Goal: Transaction & Acquisition: Book appointment/travel/reservation

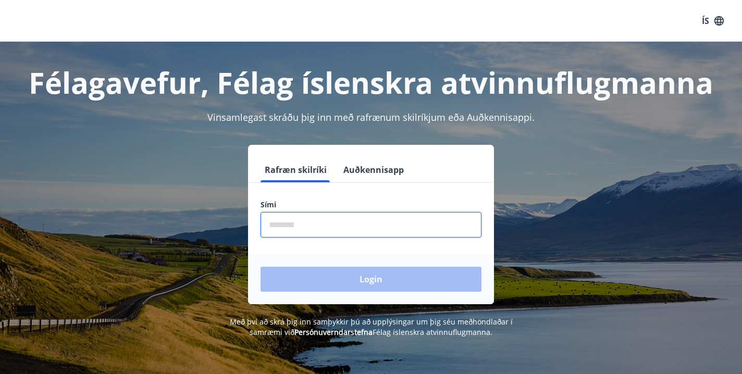
click at [339, 236] on input "phone" at bounding box center [370, 225] width 221 height 26
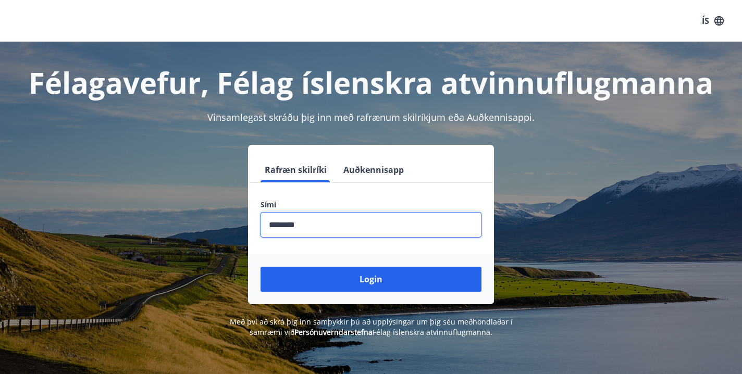
click at [371, 279] on button "Login" at bounding box center [370, 279] width 221 height 25
type input "********"
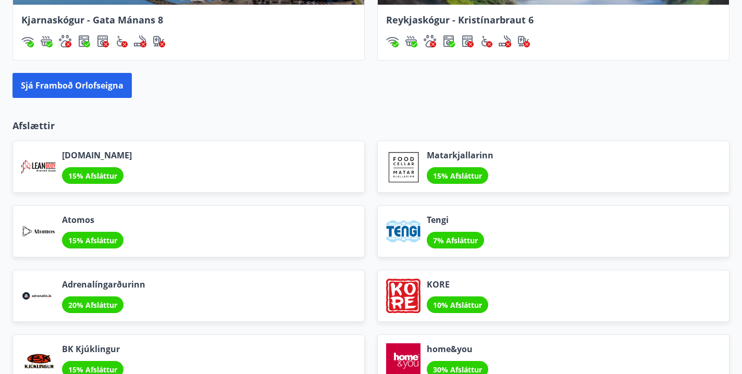
scroll to position [1090, 0]
click at [91, 88] on button "Sjá framboð orlofseigna" at bounding box center [72, 85] width 119 height 25
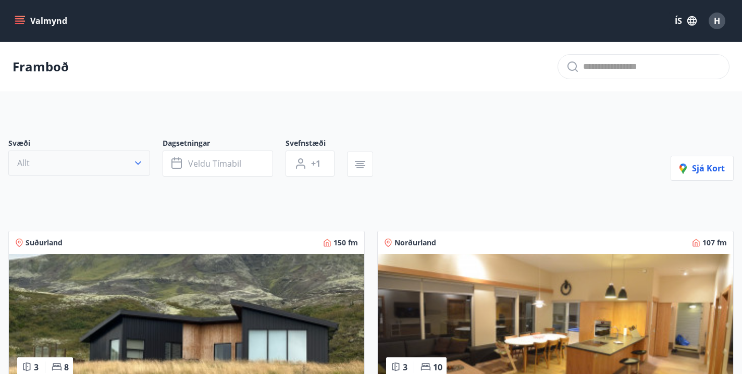
click at [130, 165] on button "Allt" at bounding box center [79, 163] width 142 height 25
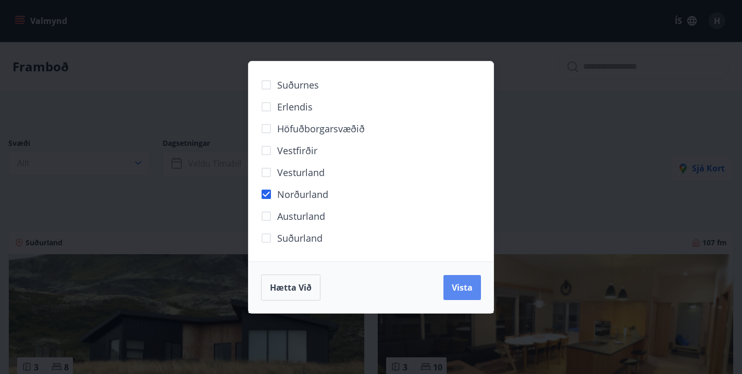
click at [457, 288] on span "Vista" at bounding box center [462, 287] width 21 height 11
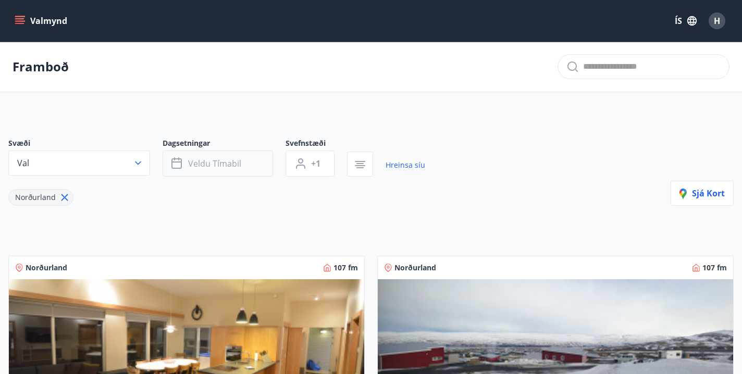
click at [237, 167] on span "Veldu tímabil" at bounding box center [214, 163] width 53 height 11
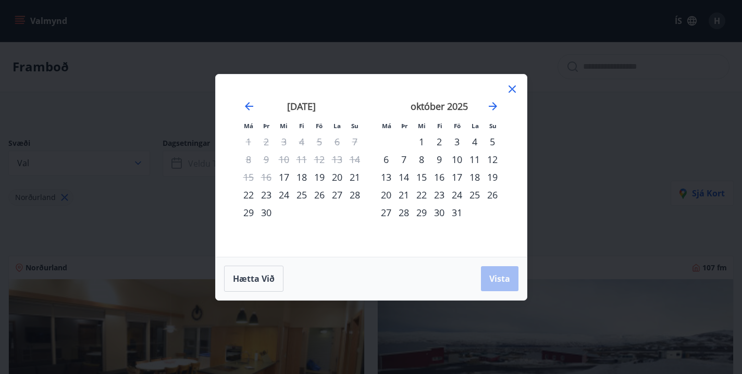
click at [441, 214] on div "30" at bounding box center [439, 213] width 18 height 18
click at [493, 106] on icon "Move forward to switch to the next month." at bounding box center [493, 106] width 8 height 8
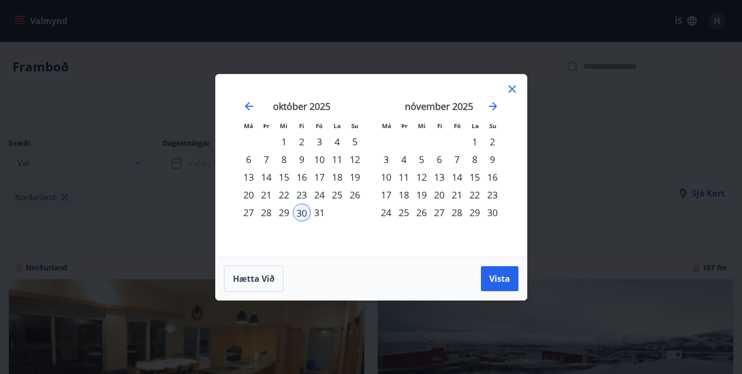
click at [491, 141] on div "2" at bounding box center [492, 142] width 18 height 18
click at [495, 284] on button "Vista" at bounding box center [500, 278] width 38 height 25
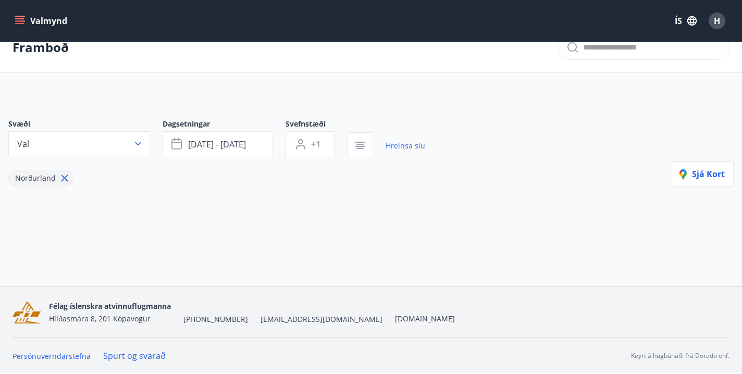
scroll to position [19, 0]
click at [334, 153] on button "+1" at bounding box center [309, 144] width 49 height 26
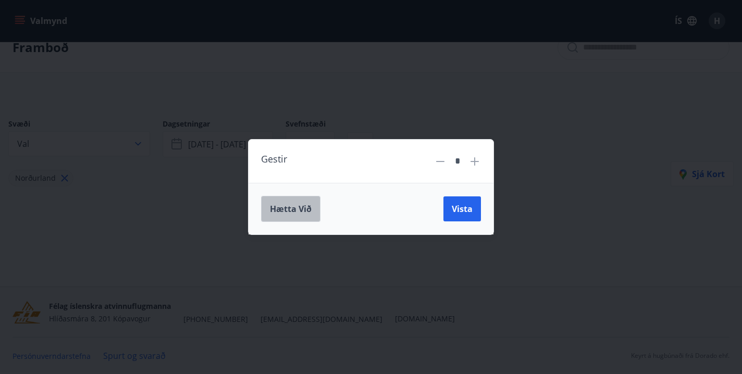
click at [301, 207] on span "Hætta við" at bounding box center [291, 208] width 42 height 11
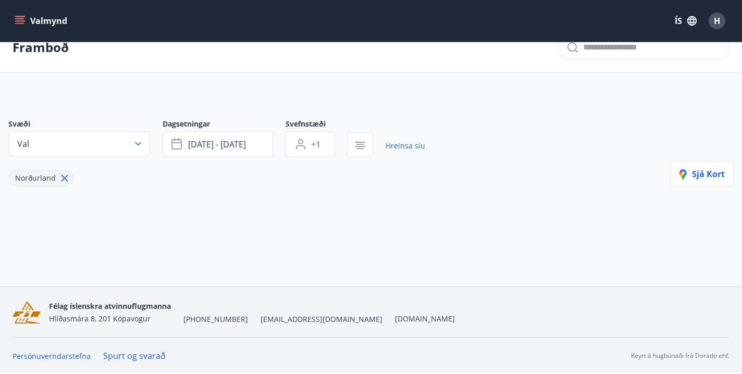
click at [19, 22] on icon "menu" at bounding box center [20, 21] width 10 height 10
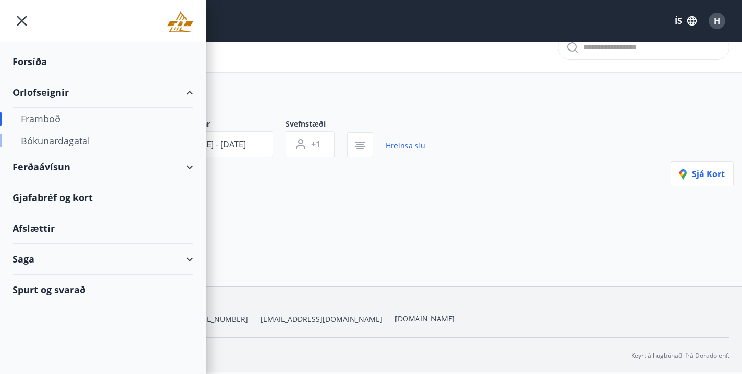
click at [44, 144] on div "Bókunardagatal" at bounding box center [103, 141] width 164 height 22
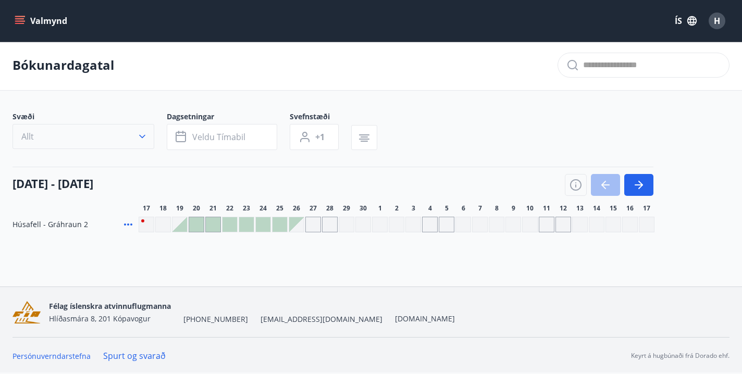
scroll to position [2, 0]
click at [141, 141] on icon "button" at bounding box center [142, 136] width 10 height 10
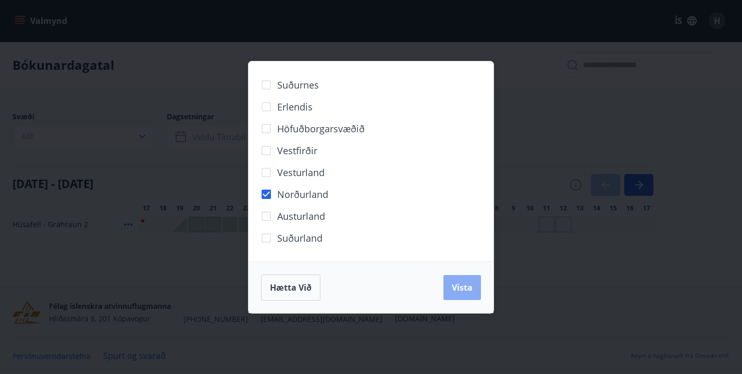
click at [457, 296] on button "Vista" at bounding box center [462, 287] width 38 height 25
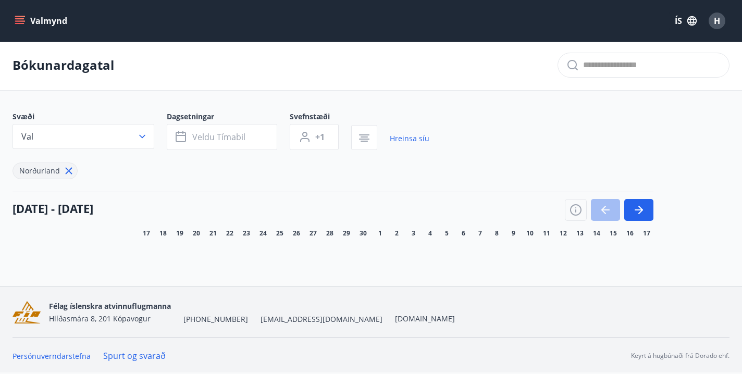
scroll to position [2, 0]
click at [69, 176] on icon at bounding box center [68, 170] width 11 height 11
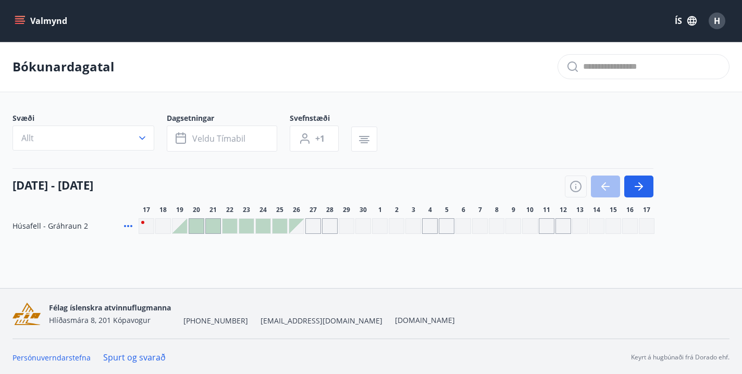
click at [24, 23] on icon "menu" at bounding box center [20, 21] width 10 height 10
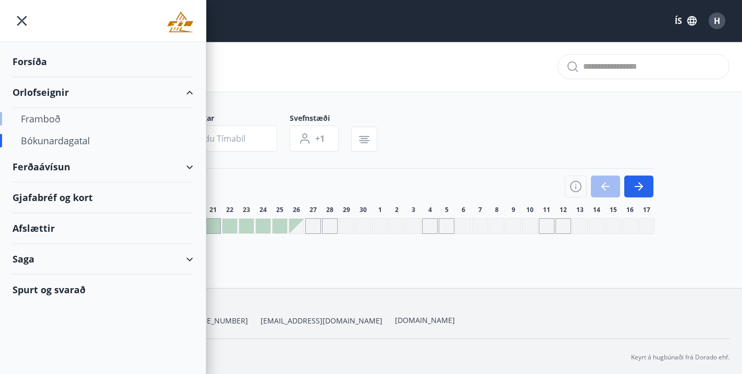
click at [43, 120] on div "Framboð" at bounding box center [103, 119] width 164 height 22
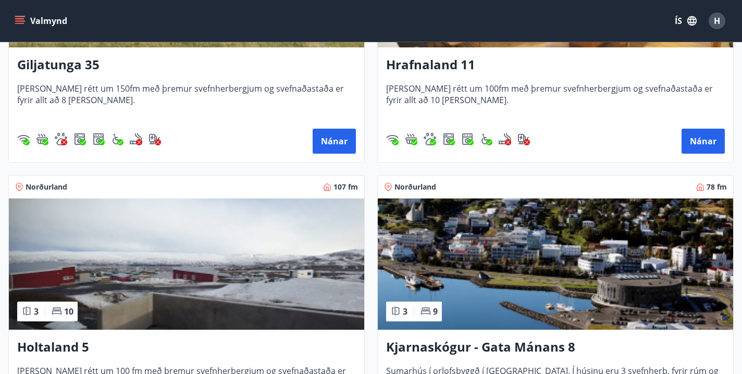
scroll to position [337, 0]
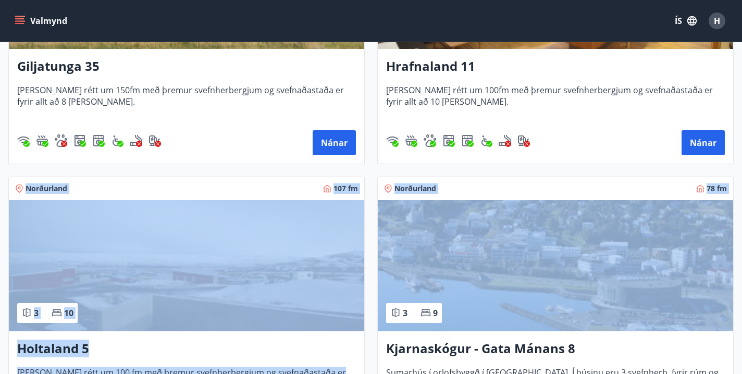
drag, startPoint x: 458, startPoint y: 127, endPoint x: 415, endPoint y: 245, distance: 125.9
click at [415, 245] on div "Suðurland 150 fm 3 8 Giljatunga 35 Húsið er rétt um 150fm með þremur svefnherbe…" at bounding box center [365, 305] width 738 height 847
click at [343, 172] on div "Norðurland 107 fm 3 10 Holtaland 5 Húsið er rétt um 100 fm með þremur svefnherb…" at bounding box center [180, 305] width 369 height 282
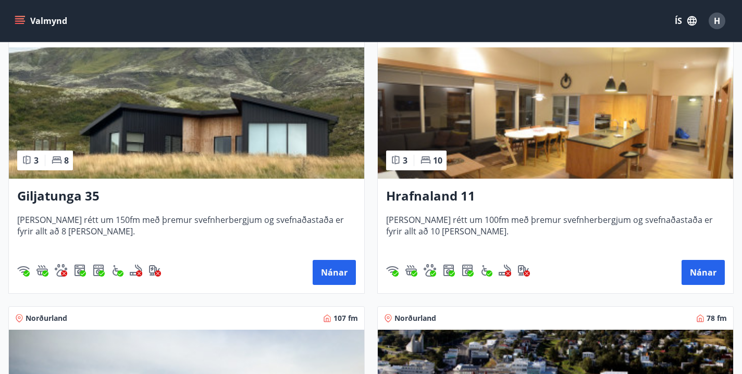
scroll to position [205, 0]
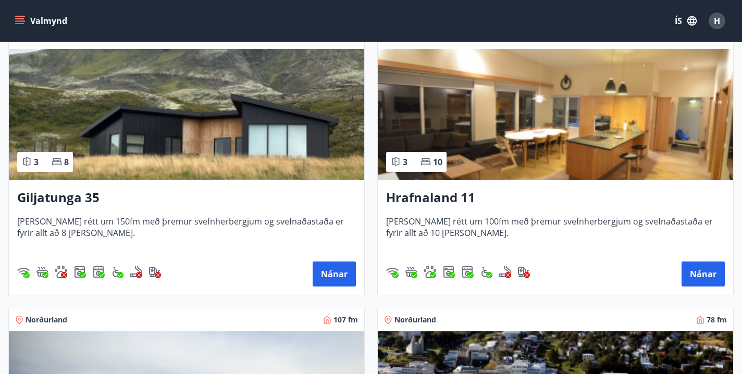
click at [517, 105] on img at bounding box center [555, 114] width 355 height 131
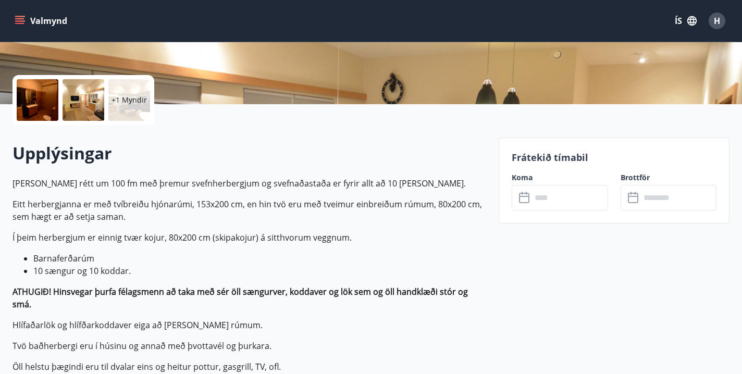
scroll to position [246, 0]
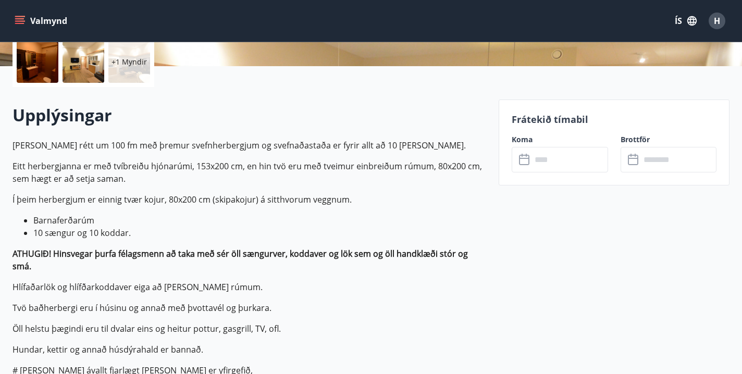
click at [552, 159] on input "text" at bounding box center [569, 160] width 76 height 26
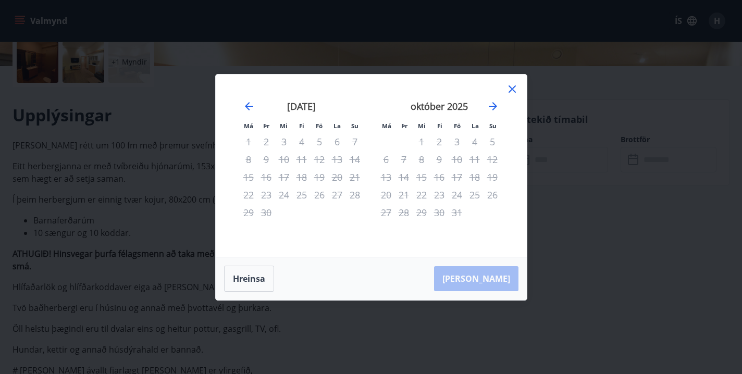
click at [512, 89] on icon at bounding box center [512, 89] width 2 height 2
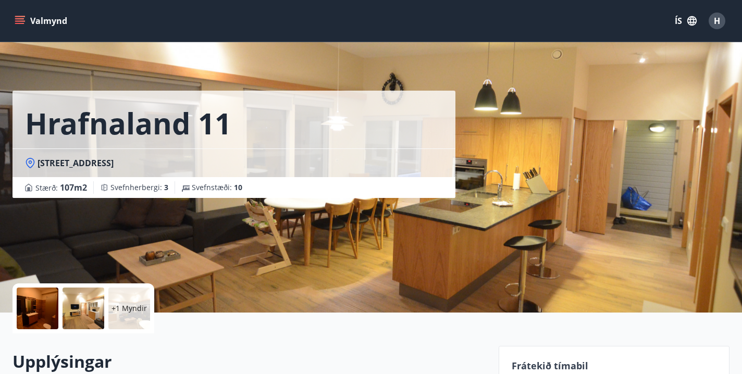
scroll to position [219, 0]
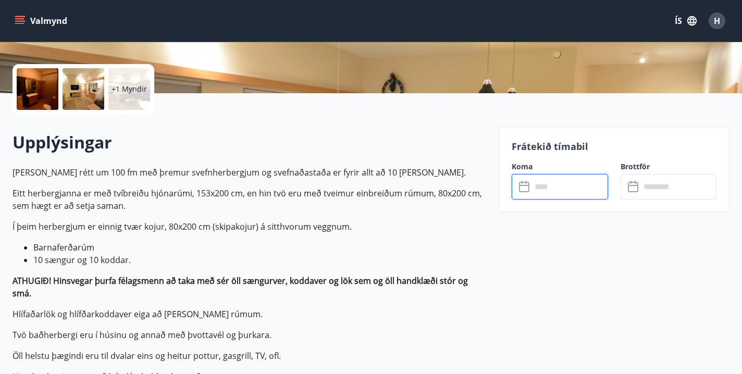
click at [552, 193] on input "text" at bounding box center [569, 187] width 76 height 26
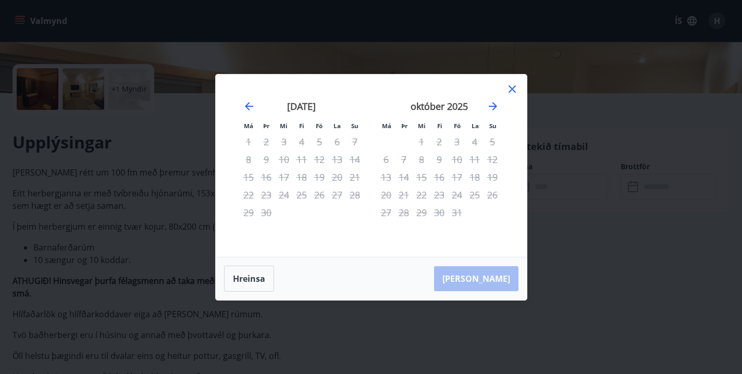
click at [510, 88] on icon at bounding box center [511, 88] width 7 height 7
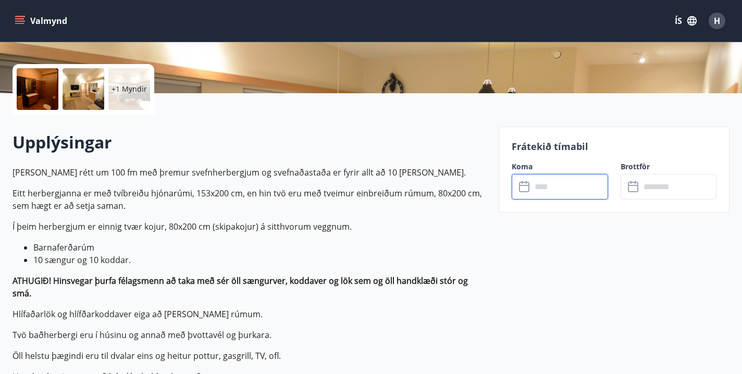
click at [662, 193] on input "text" at bounding box center [678, 187] width 76 height 26
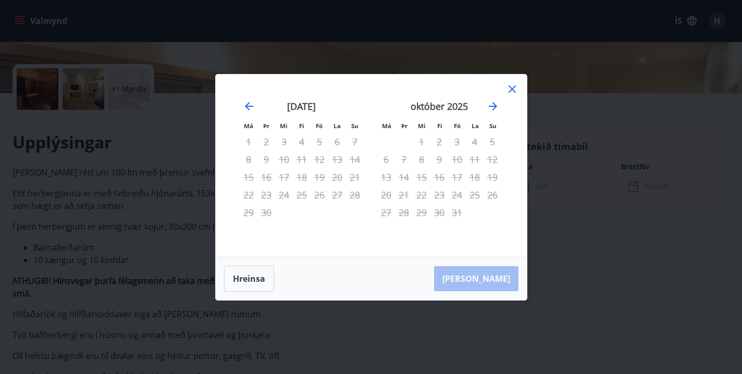
click at [515, 90] on icon at bounding box center [512, 89] width 13 height 13
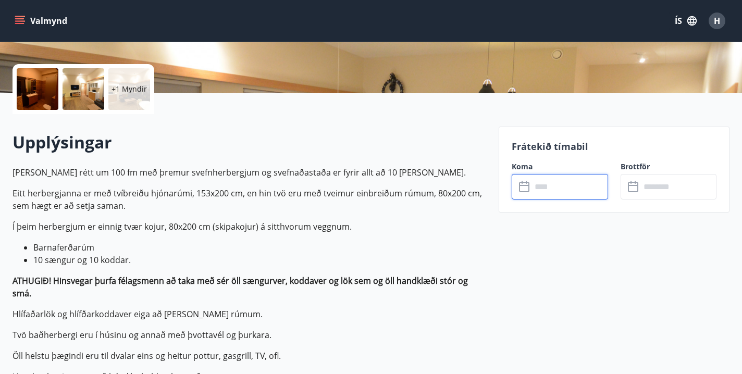
click at [550, 191] on input "text" at bounding box center [569, 187] width 76 height 26
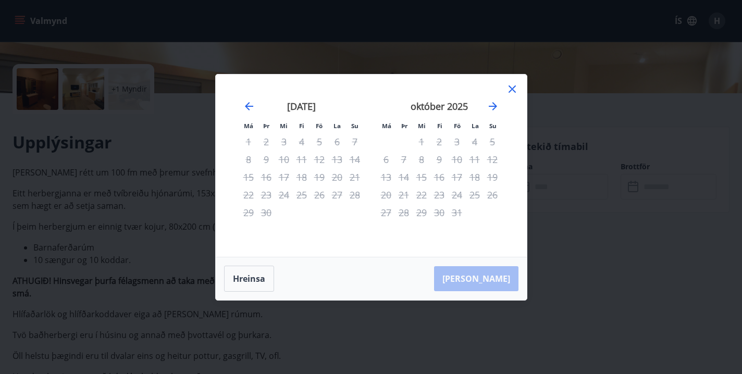
click at [512, 86] on icon at bounding box center [512, 89] width 13 height 13
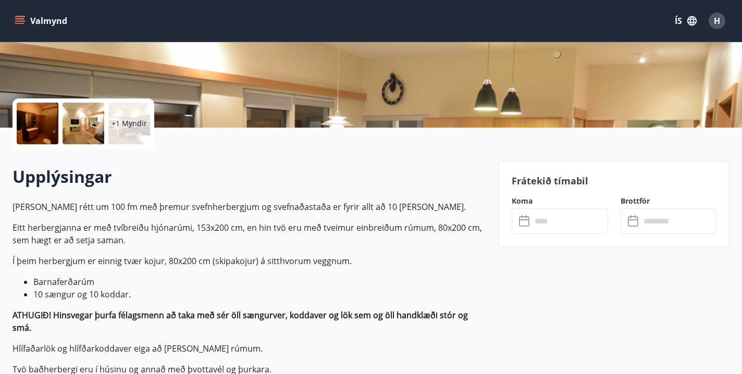
scroll to position [195, 0]
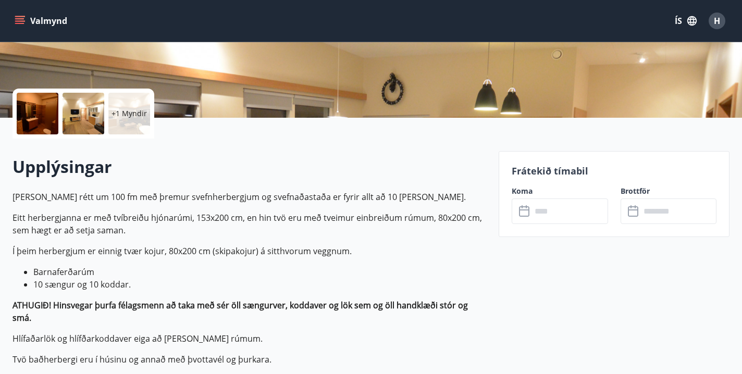
click at [324, 216] on p "Eitt herbergjanna er með tvíbreiðu hjónarúmi, 153x200 cm, en hin tvö eru með tv…" at bounding box center [250, 224] width 474 height 25
click at [558, 210] on input "text" at bounding box center [569, 211] width 76 height 26
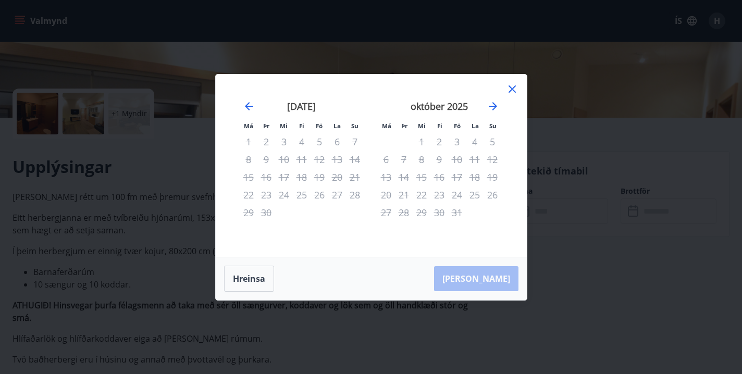
click at [510, 88] on icon at bounding box center [512, 89] width 13 height 13
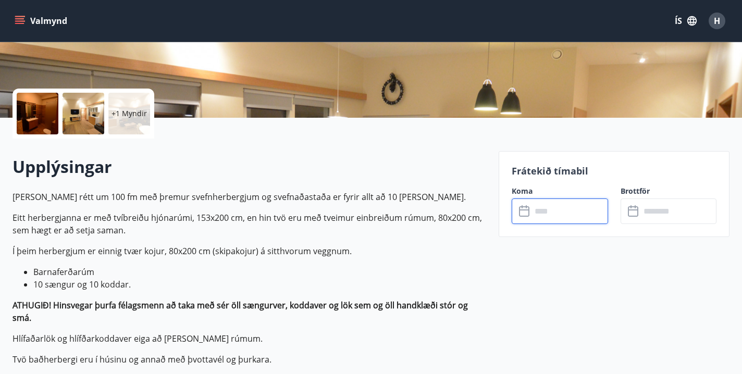
click at [571, 207] on input "text" at bounding box center [569, 211] width 76 height 26
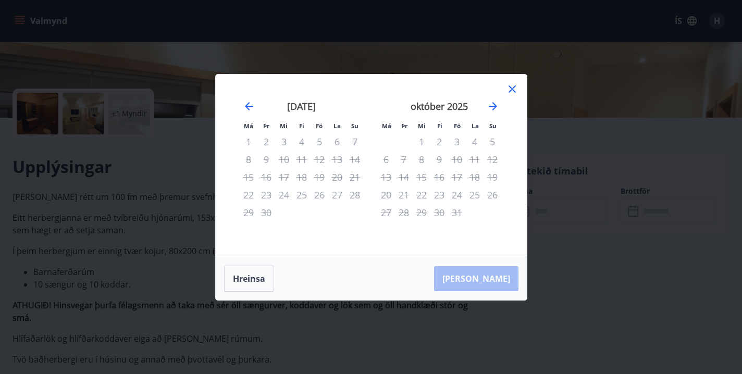
click at [512, 91] on icon at bounding box center [512, 89] width 13 height 13
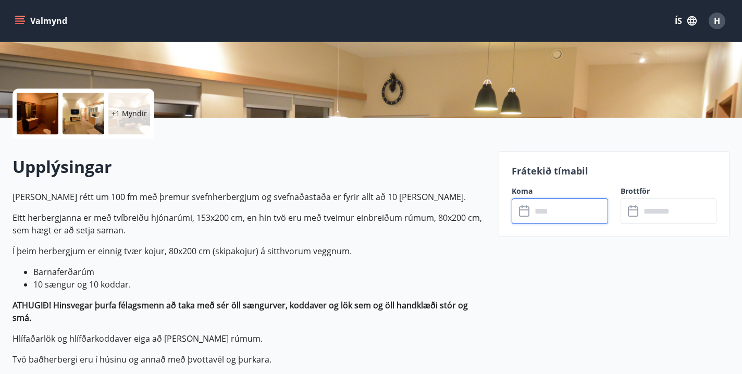
click at [552, 209] on input "text" at bounding box center [569, 211] width 76 height 26
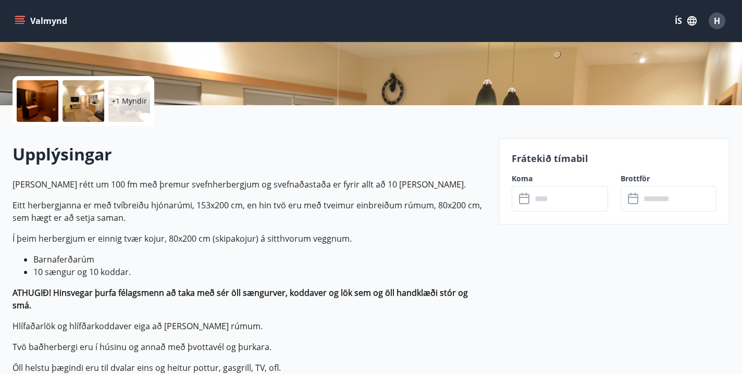
scroll to position [213, 0]
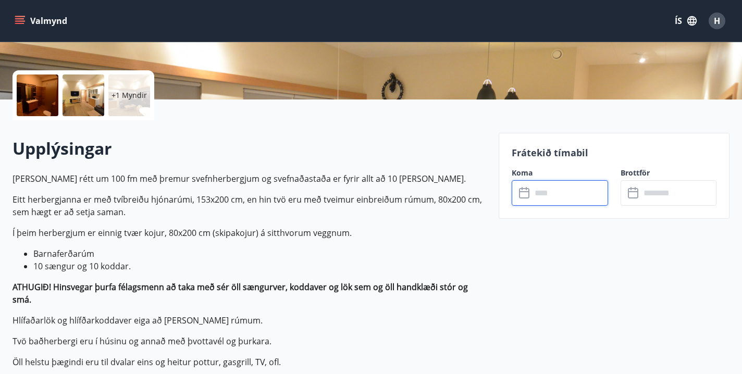
click at [559, 202] on input "text" at bounding box center [569, 193] width 76 height 26
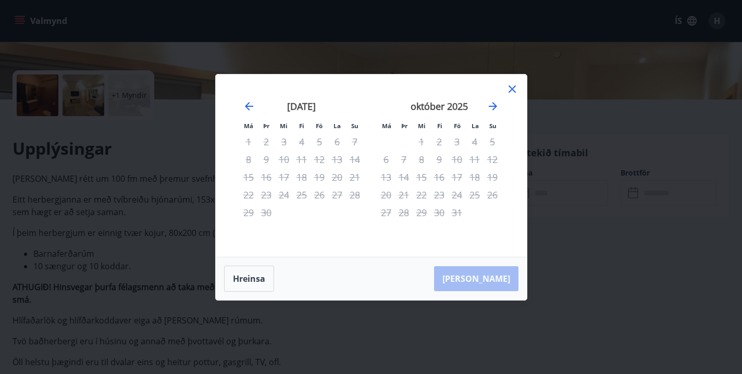
click at [514, 89] on icon at bounding box center [512, 89] width 13 height 13
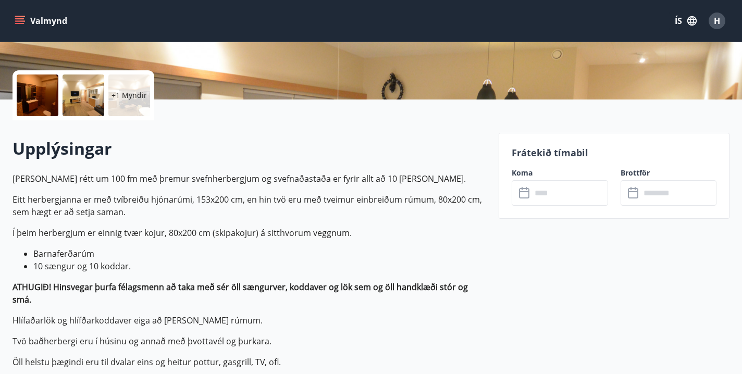
click at [21, 23] on icon "menu" at bounding box center [19, 23] width 9 height 1
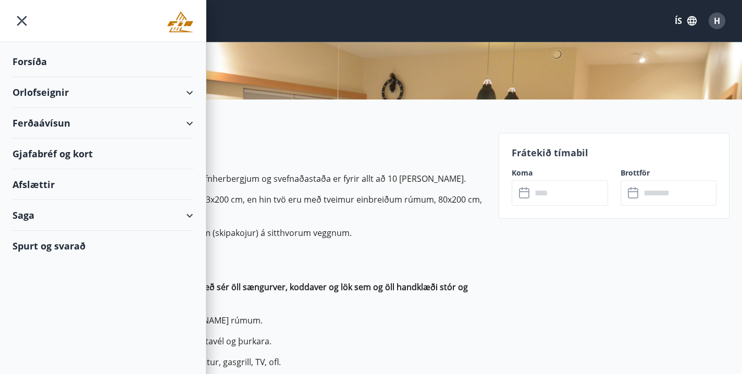
click at [190, 96] on div "Orlofseignir" at bounding box center [103, 92] width 181 height 31
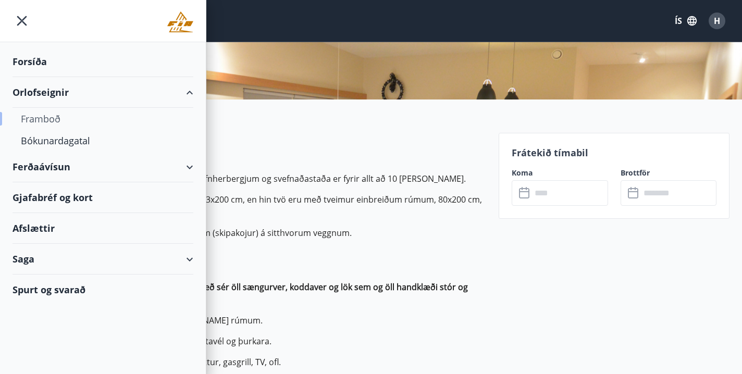
click at [36, 119] on div "Framboð" at bounding box center [103, 119] width 164 height 22
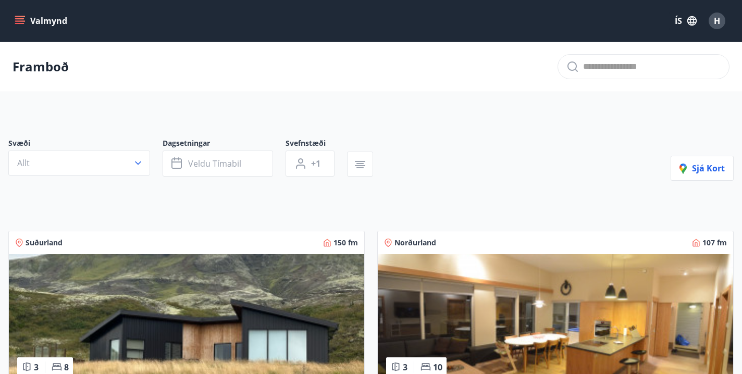
click at [52, 15] on button "Valmynd" at bounding box center [42, 20] width 59 height 19
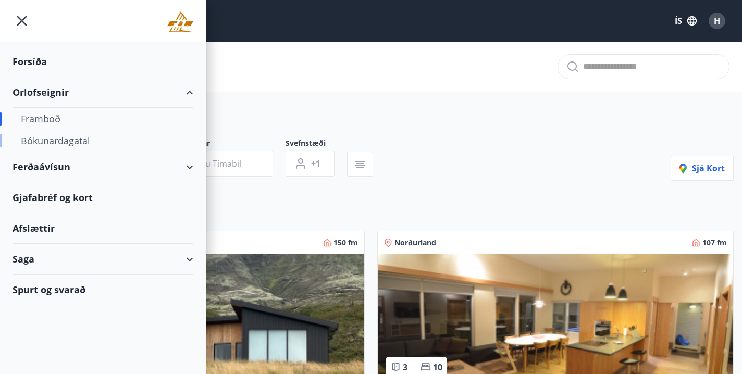
click at [47, 143] on div "Bókunardagatal" at bounding box center [103, 141] width 164 height 22
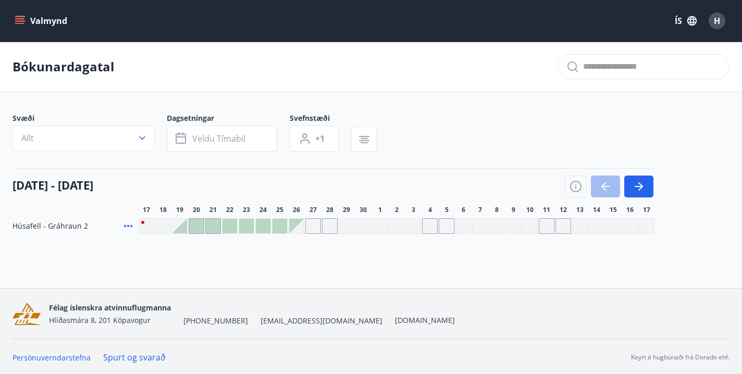
click at [15, 22] on icon "menu" at bounding box center [20, 21] width 10 height 10
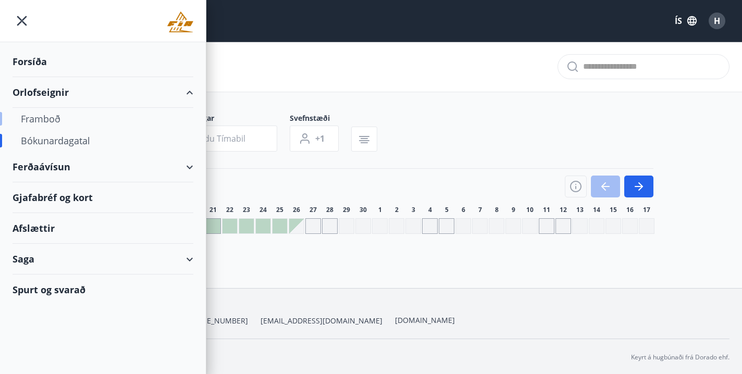
click at [48, 123] on div "Framboð" at bounding box center [103, 119] width 164 height 22
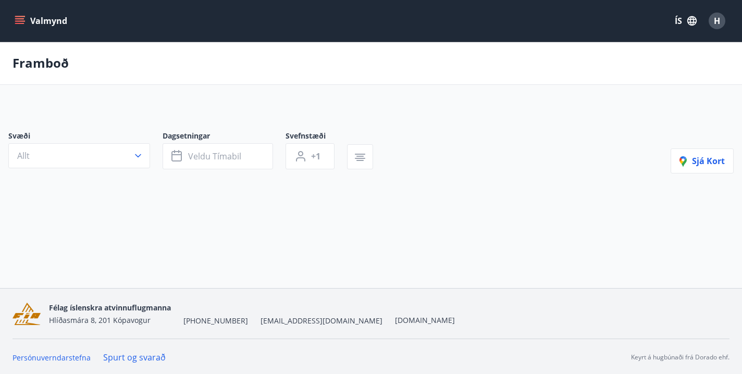
click at [21, 10] on div "Valmynd ÍS H" at bounding box center [371, 20] width 717 height 25
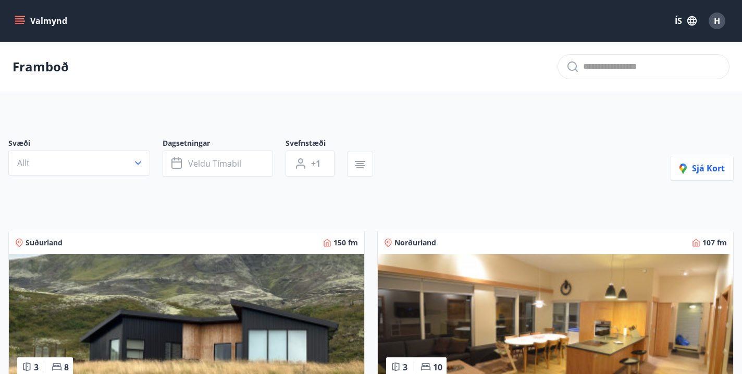
scroll to position [29, 0]
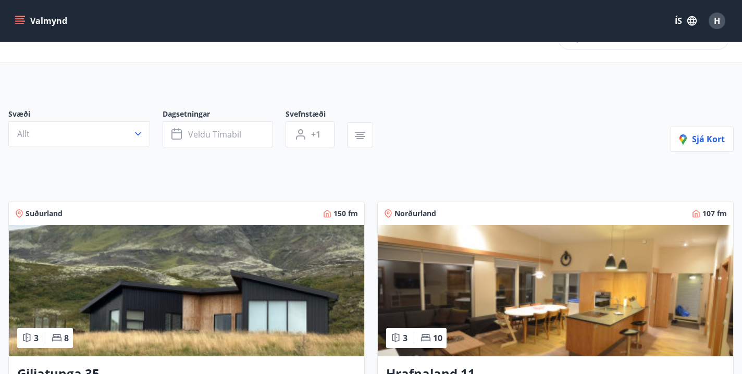
click at [549, 287] on img at bounding box center [555, 290] width 355 height 131
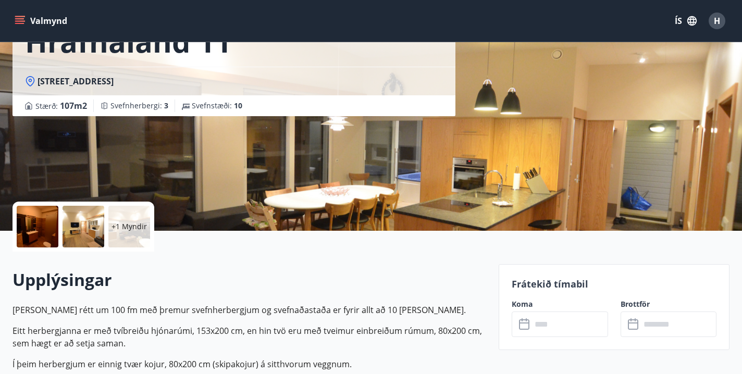
scroll to position [83, 0]
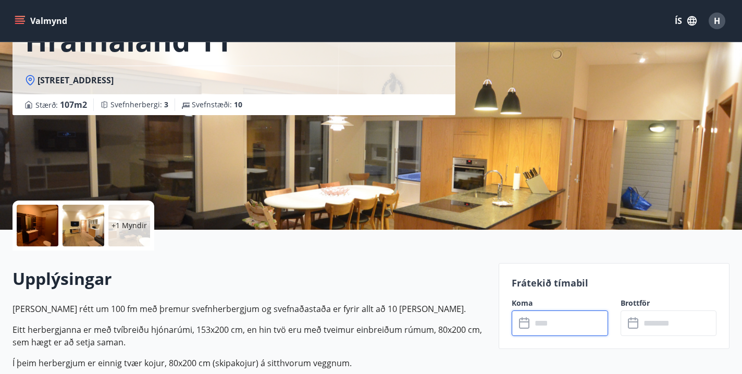
click at [574, 333] on input "text" at bounding box center [569, 323] width 76 height 26
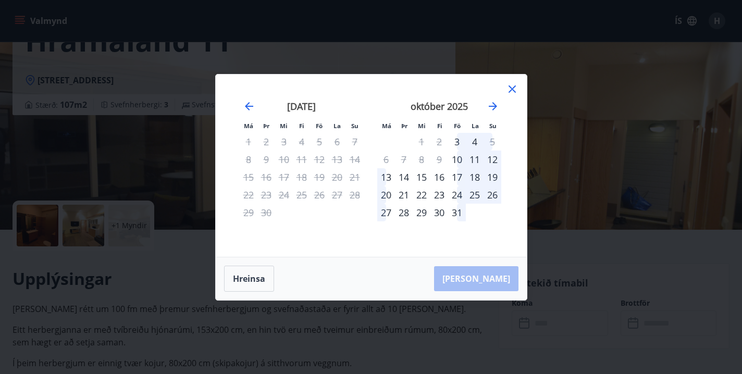
click at [442, 214] on div "30" at bounding box center [439, 213] width 18 height 18
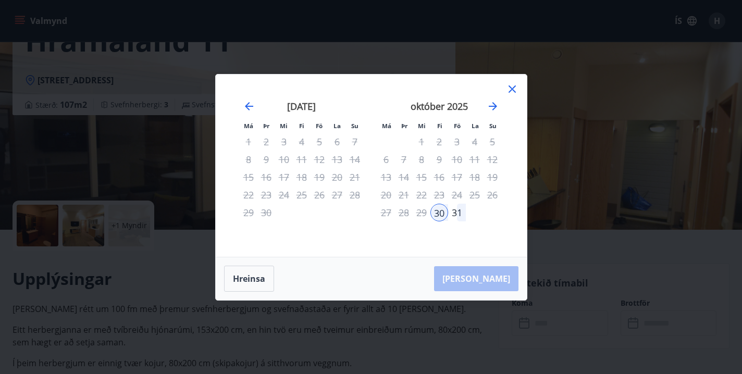
click at [501, 106] on div "október 2025" at bounding box center [439, 110] width 124 height 46
click at [490, 104] on icon "Move forward to switch to the next month." at bounding box center [493, 106] width 13 height 13
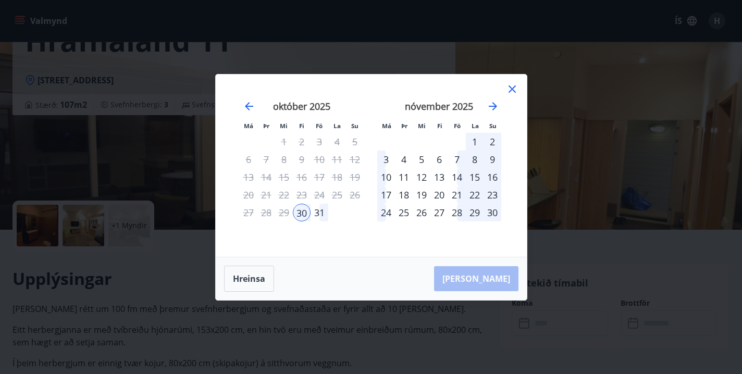
click at [493, 141] on div "2" at bounding box center [492, 142] width 18 height 18
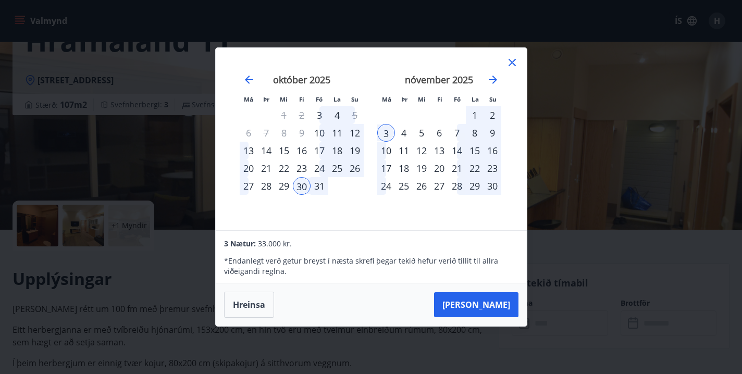
click at [490, 116] on div "2" at bounding box center [492, 115] width 18 height 18
click at [306, 185] on div "30" at bounding box center [302, 186] width 18 height 18
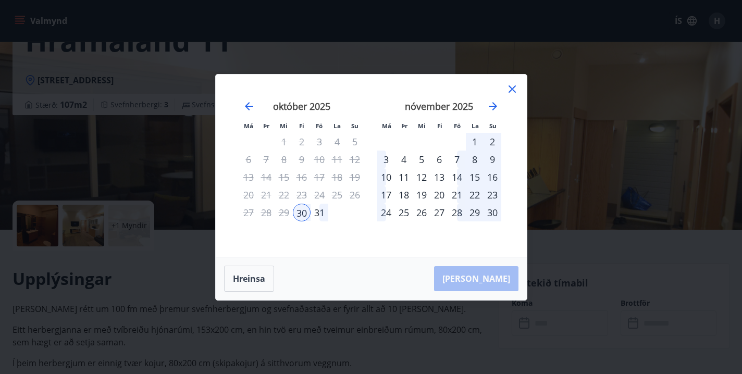
click at [492, 140] on div "2" at bounding box center [492, 142] width 18 height 18
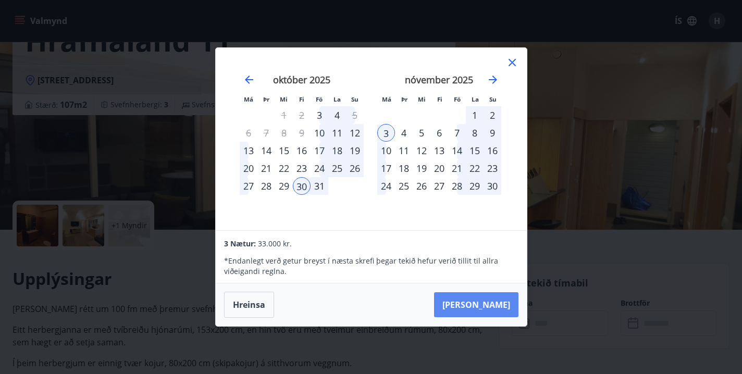
click at [488, 305] on button "[PERSON_NAME]" at bounding box center [476, 304] width 84 height 25
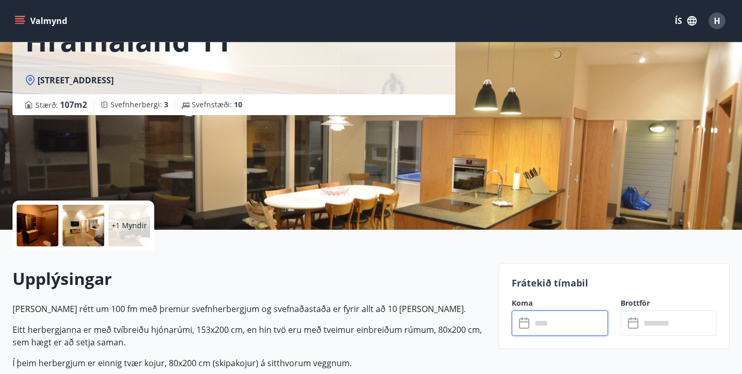
type input "******"
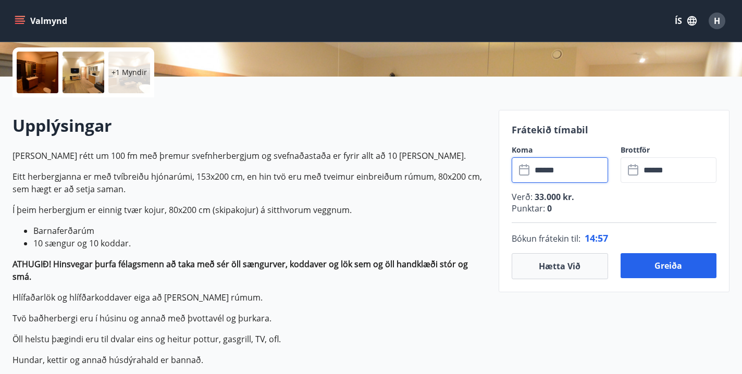
scroll to position [246, 0]
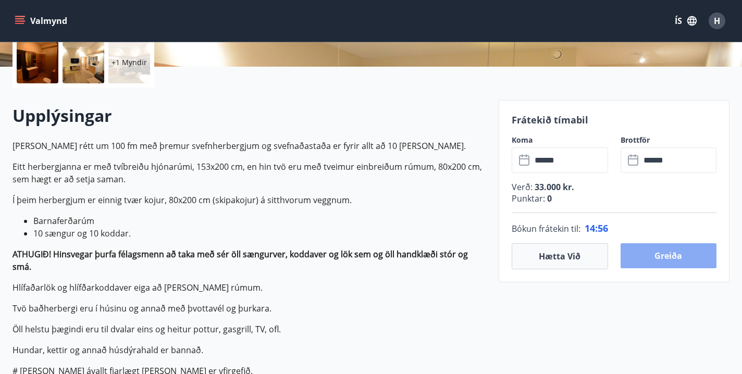
click at [689, 258] on button "Greiða" at bounding box center [668, 255] width 96 height 25
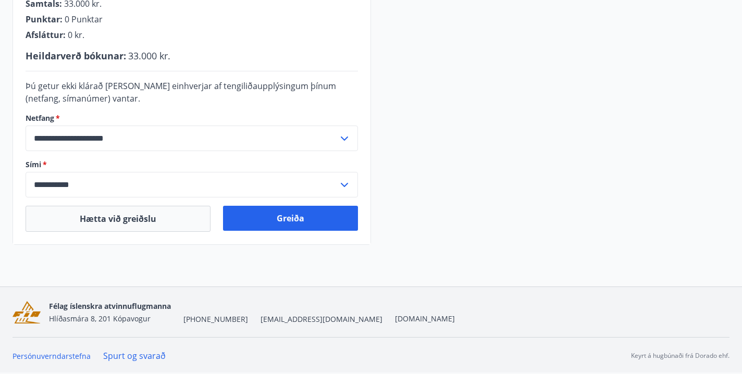
scroll to position [302, 0]
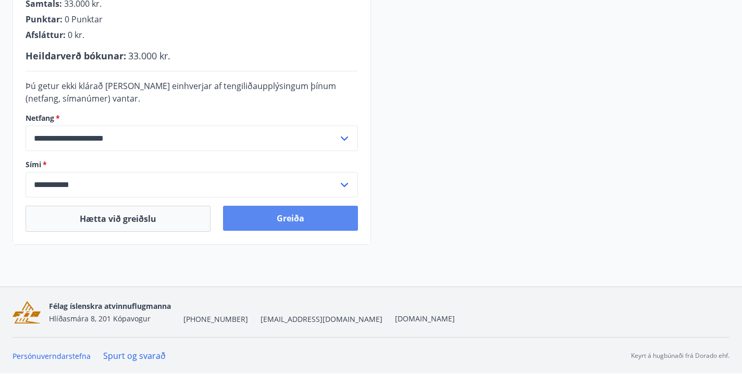
click at [319, 223] on button "Greiða" at bounding box center [290, 218] width 135 height 25
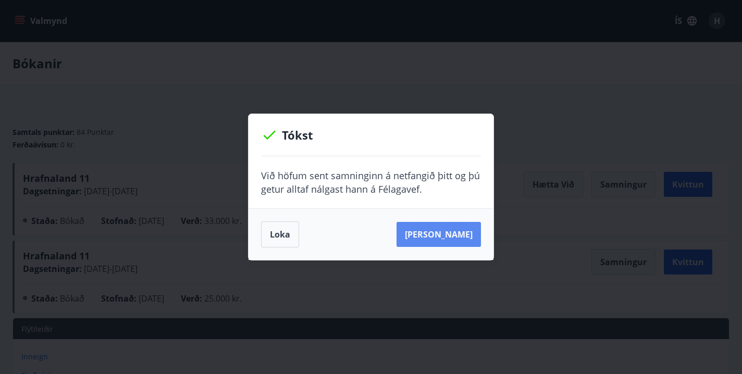
click at [469, 237] on button "Sjá samning" at bounding box center [438, 234] width 84 height 25
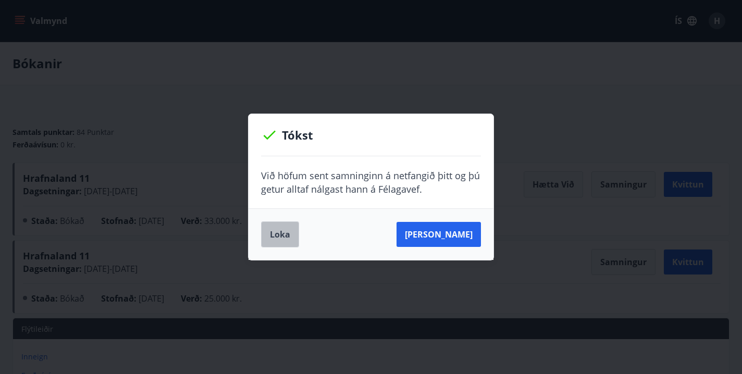
click at [287, 232] on button "Loka" at bounding box center [280, 234] width 38 height 26
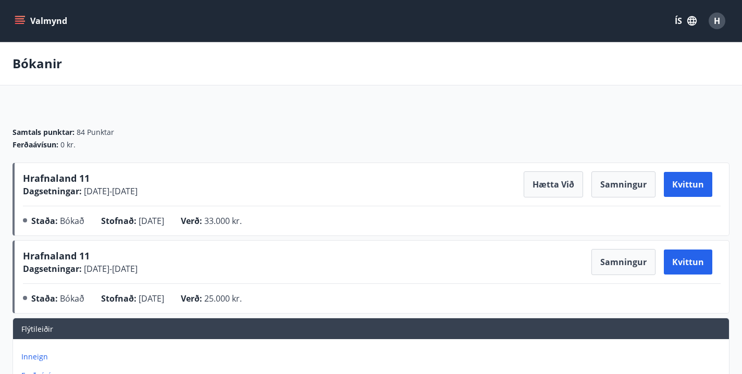
drag, startPoint x: 93, startPoint y: 192, endPoint x: 205, endPoint y: 197, distance: 112.7
click at [205, 197] on div "Hrafnaland 11 Dagsetningar : 30.10.2025 - 03.11.2025 Hætta við Samningur Kvittu…" at bounding box center [372, 201] width 698 height 60
